Goal: Check status: Check status

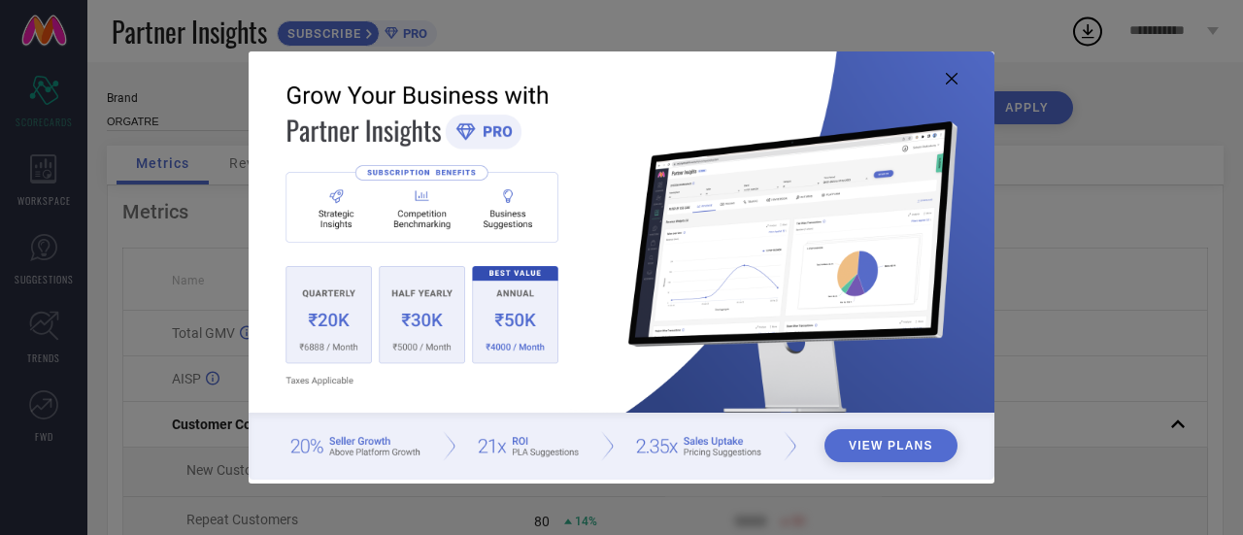
click at [950, 77] on icon at bounding box center [952, 79] width 12 height 12
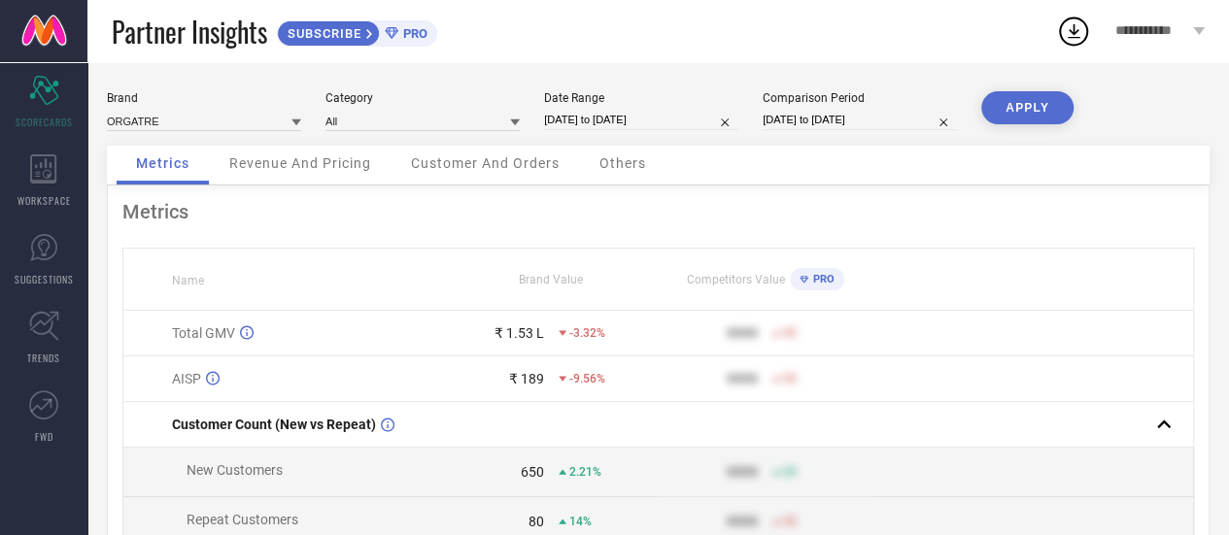
click at [584, 120] on input "[DATE] to [DATE]" at bounding box center [641, 120] width 194 height 20
select select "6"
select select "2025"
select select "7"
select select "2025"
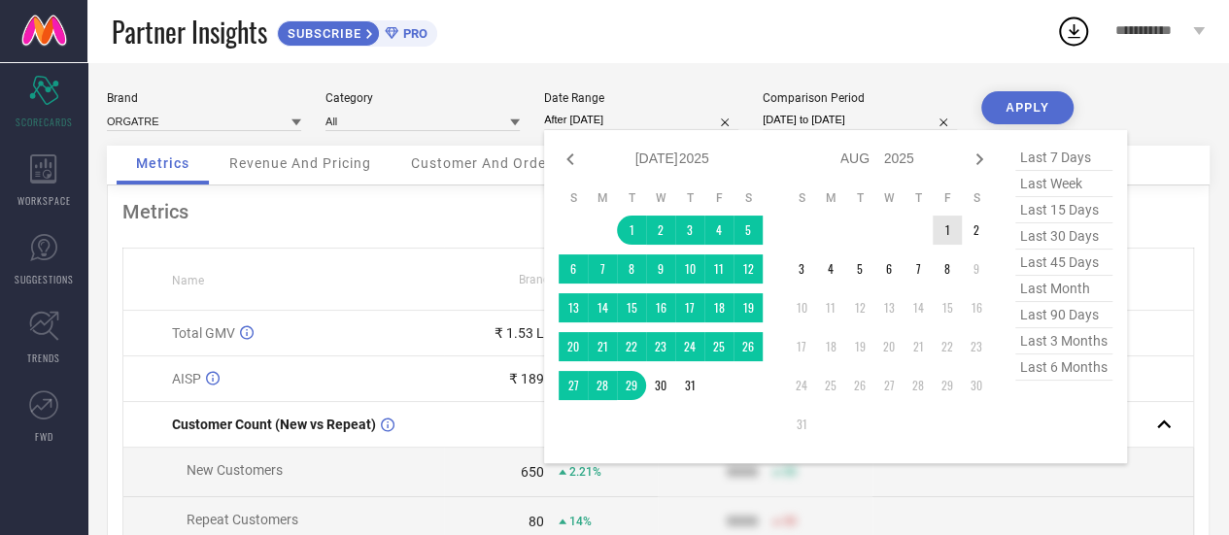
click at [948, 238] on td "1" at bounding box center [946, 230] width 29 height 29
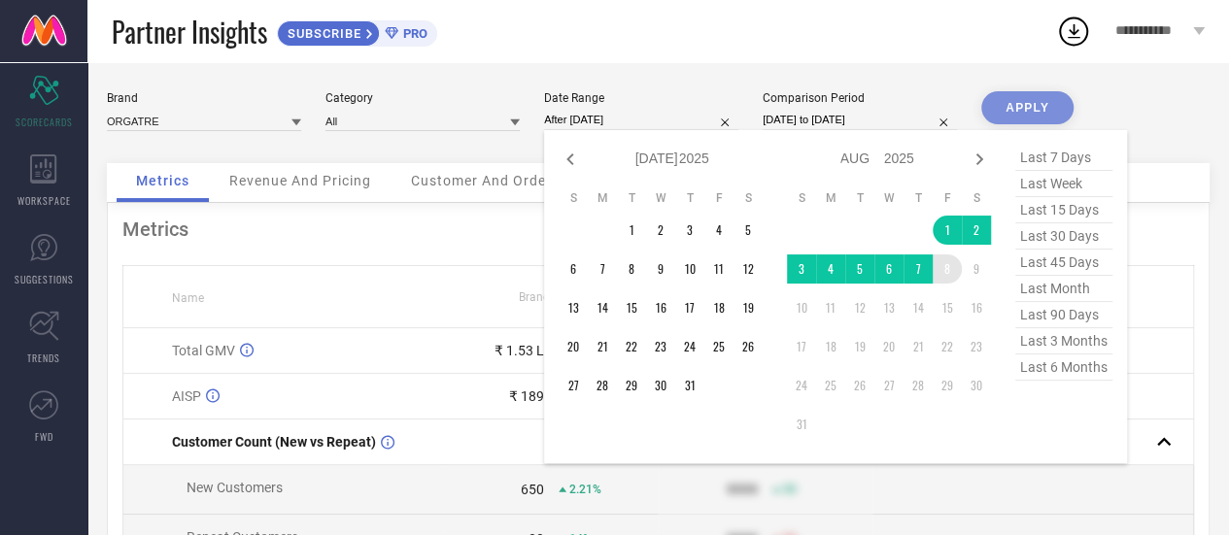
type input "[DATE] to [DATE]"
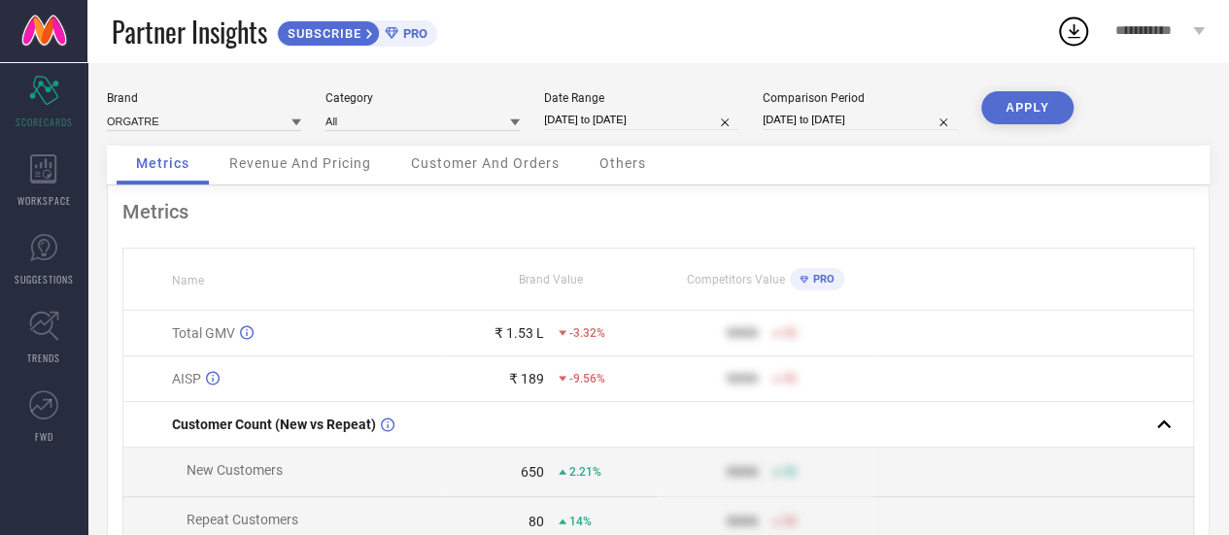
click at [1050, 100] on button "APPLY" at bounding box center [1027, 107] width 92 height 33
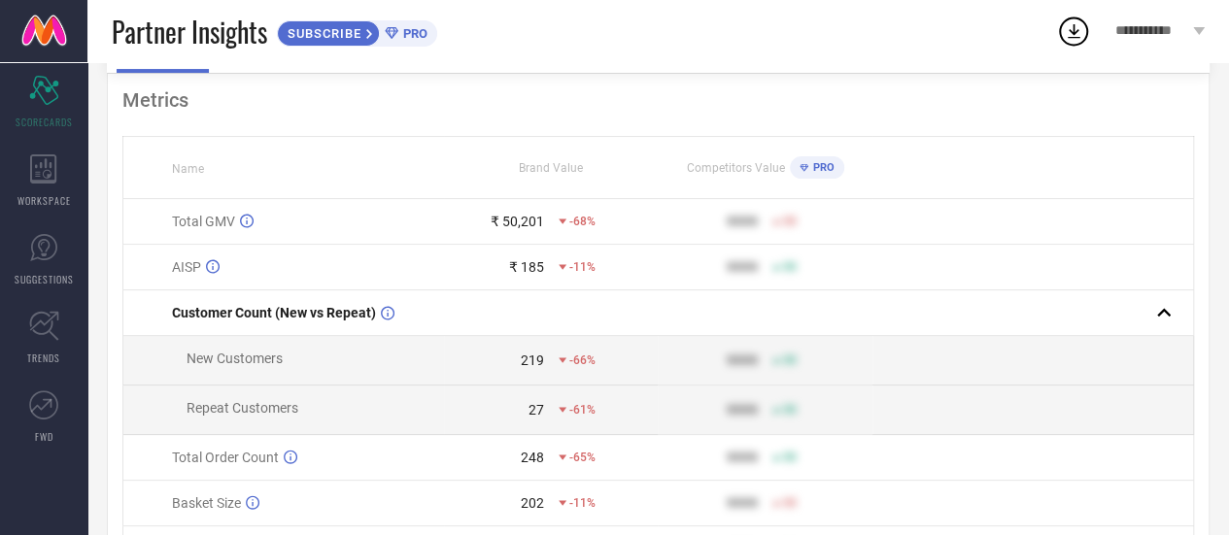
scroll to position [71, 0]
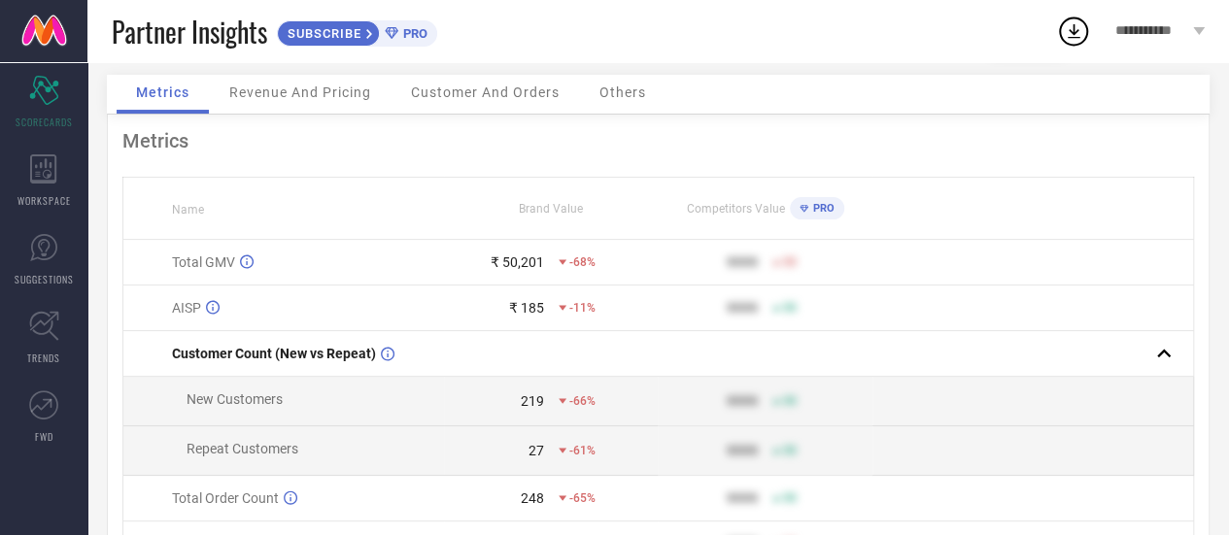
click at [334, 103] on div "Revenue And Pricing" at bounding box center [300, 94] width 181 height 39
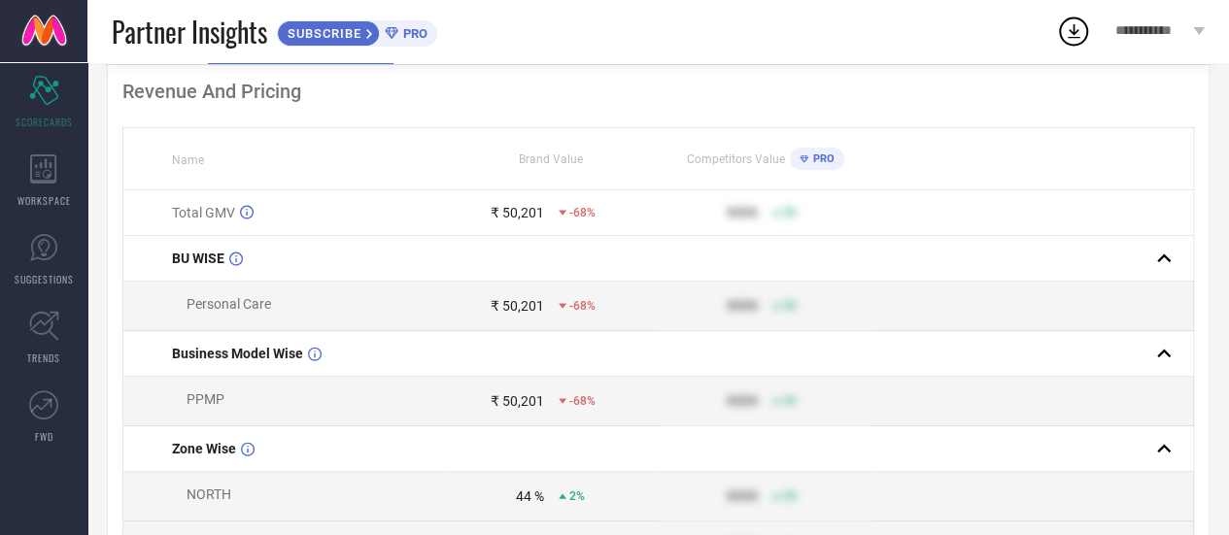
scroll to position [0, 0]
